Goal: Navigation & Orientation: Understand site structure

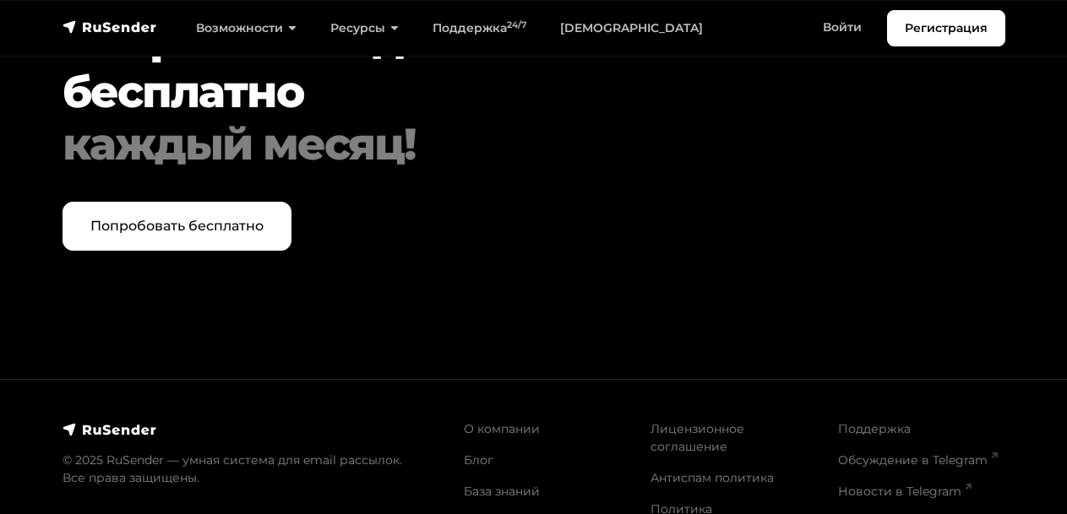
scroll to position [5877, 0]
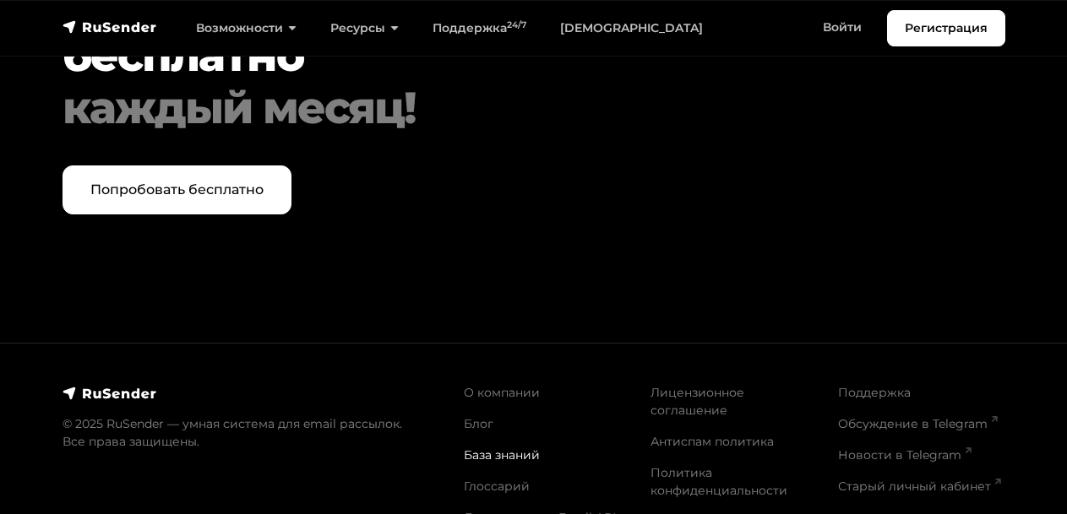
click at [466, 448] on link "База знаний" at bounding box center [502, 455] width 76 height 15
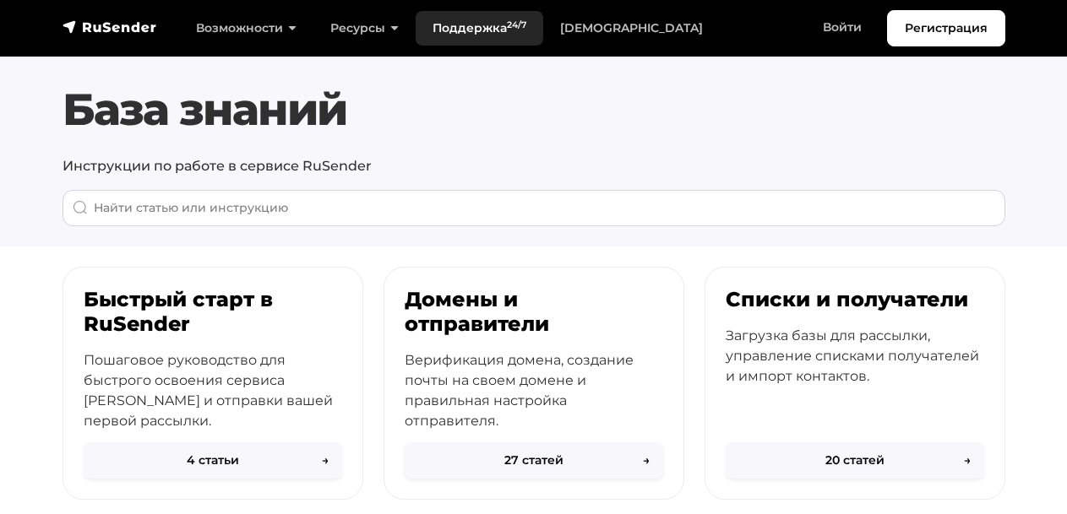
click at [448, 13] on link "Поддержка 24/7" at bounding box center [480, 28] width 128 height 35
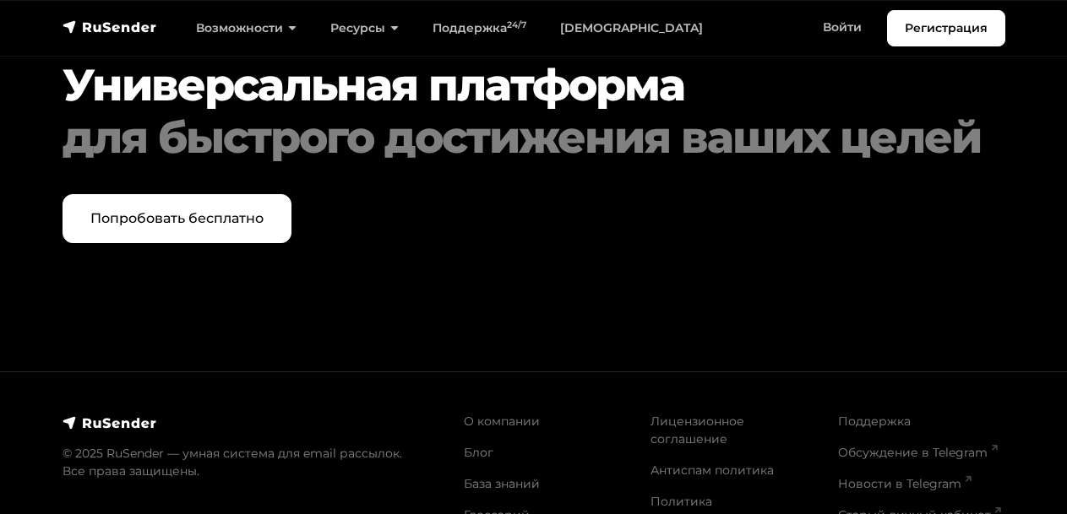
scroll to position [4576, 0]
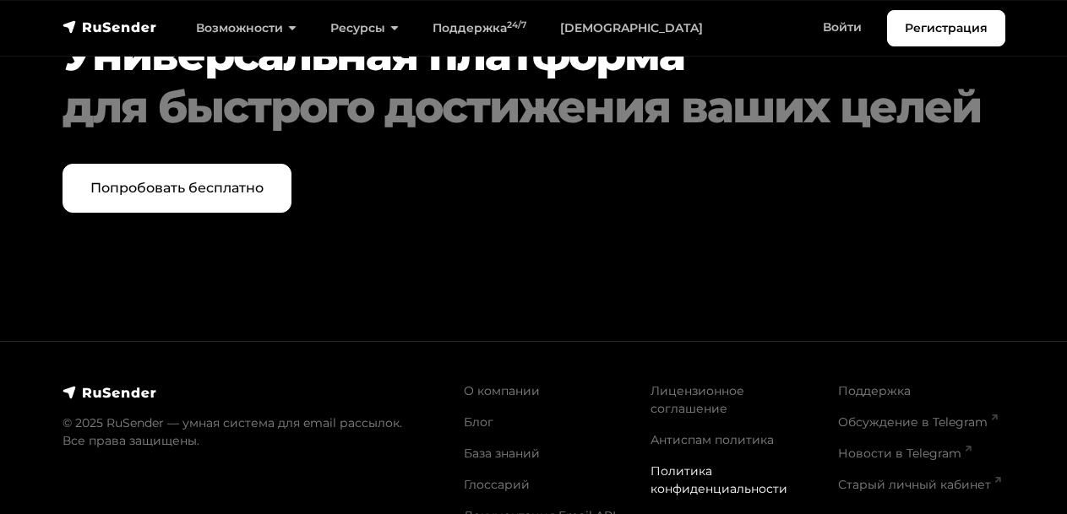
click at [666, 464] on link "Политика конфиденциальности" at bounding box center [718, 480] width 137 height 33
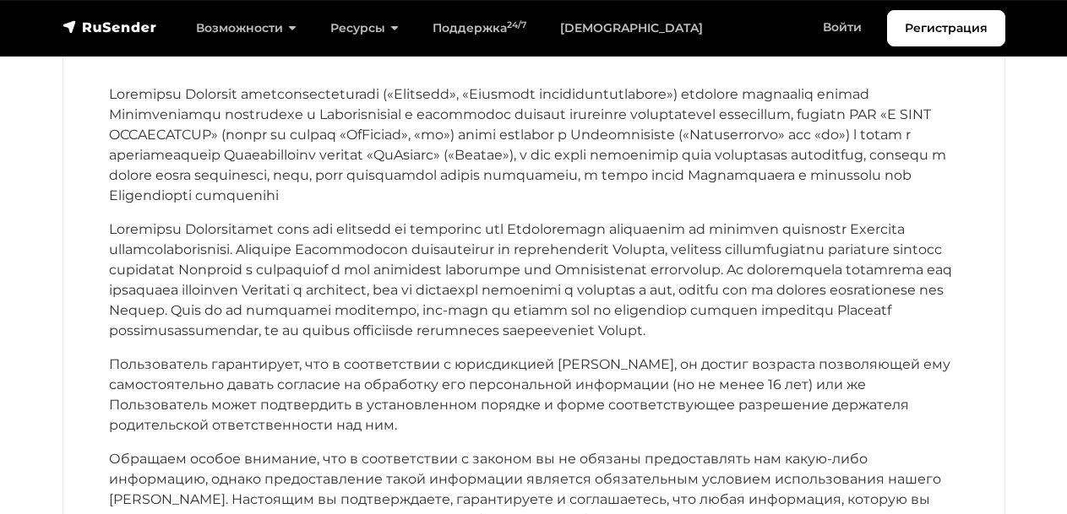
scroll to position [205, 0]
